Goal: Use online tool/utility: Utilize a website feature to perform a specific function

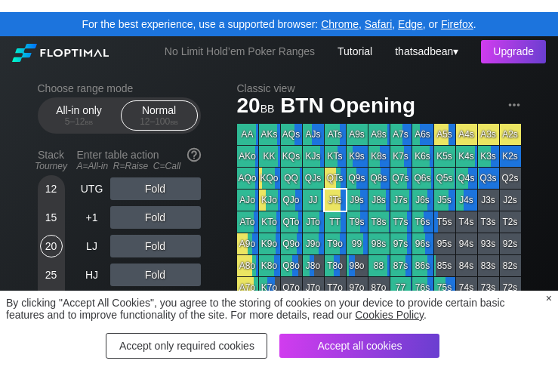
scroll to position [22, 0]
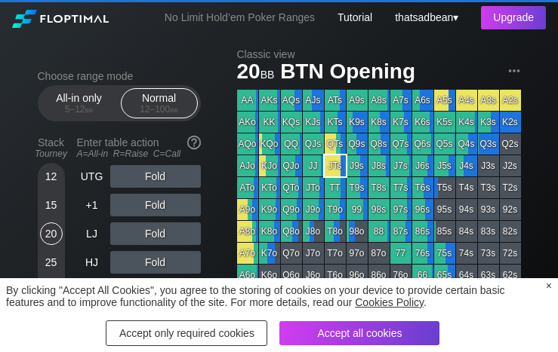
click at [543, 285] on div "By clicking "Accept All Cookies", you agree to the storing of cookies on your d…" at bounding box center [279, 316] width 546 height 62
click at [549, 285] on div "×" at bounding box center [549, 286] width 6 height 12
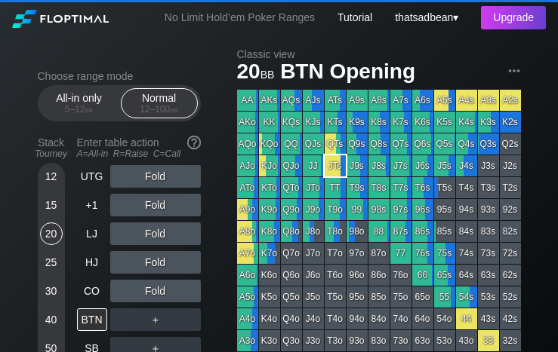
click at [238, 17] on div "No Limit Hold’em Poker Ranges" at bounding box center [239, 19] width 195 height 16
click at [228, 17] on div "No Limit Hold’em Poker Ranges" at bounding box center [239, 19] width 195 height 16
click at [195, 24] on div "No Limit Hold’em Poker Ranges" at bounding box center [239, 19] width 195 height 16
click at [177, 20] on div "No Limit Hold’em Poker Ranges" at bounding box center [239, 19] width 195 height 16
click at [60, 107] on div "All-in only 5 – 12 bb" at bounding box center [79, 103] width 69 height 29
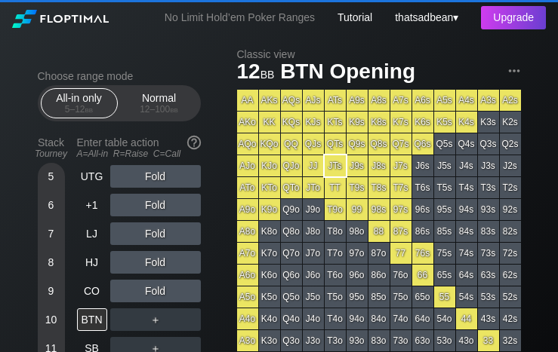
click at [157, 108] on div "Normal 12 – 100 bb" at bounding box center [159, 103] width 69 height 29
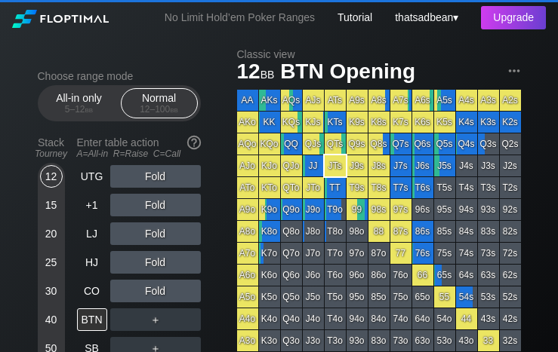
click at [66, 107] on div "All-in only 5 – 12 bb" at bounding box center [79, 103] width 69 height 29
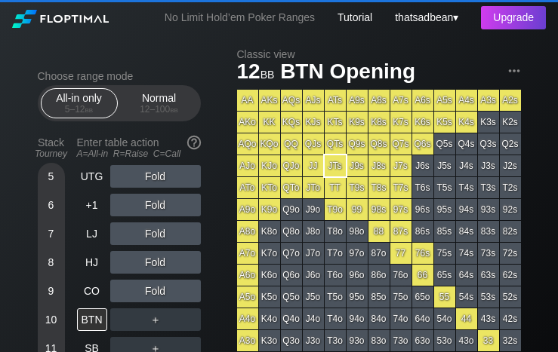
click at [153, 115] on div "12 – 100 bb" at bounding box center [159, 109] width 63 height 11
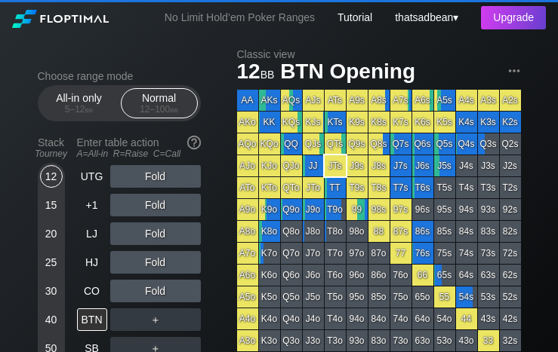
click at [60, 109] on div "5 – 12 bb" at bounding box center [79, 109] width 63 height 11
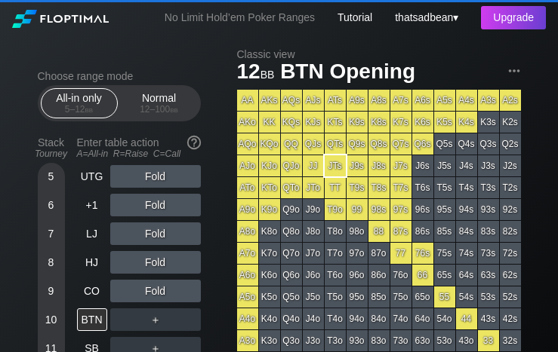
click at [156, 128] on section "Choose range mode All-in only 5 – 12 bb Normal 12 – 100 bb Stack Tourney Enter …" at bounding box center [119, 314] width 163 height 488
click at [154, 118] on div "Normal 12 – 100 bb" at bounding box center [159, 103] width 69 height 29
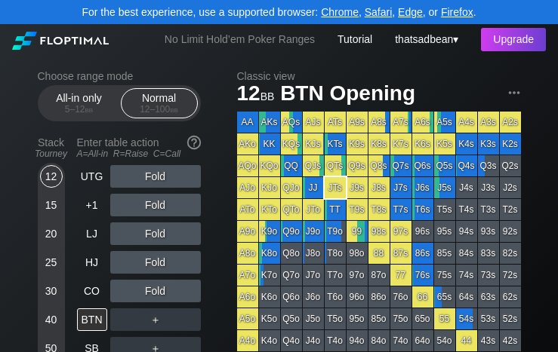
click at [331, 8] on link "Chrome" at bounding box center [340, 12] width 38 height 12
